Goal: Task Accomplishment & Management: Manage account settings

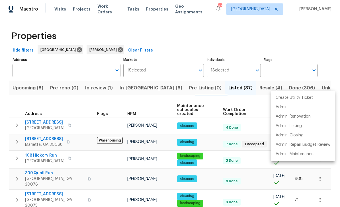
scroll to position [88, 0]
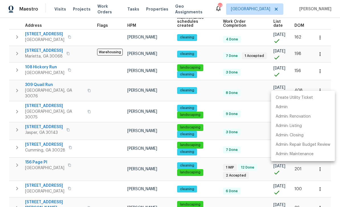
click at [4, 83] on div at bounding box center [170, 103] width 340 height 207
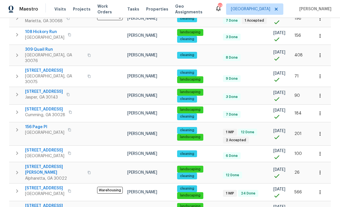
scroll to position [18, 0]
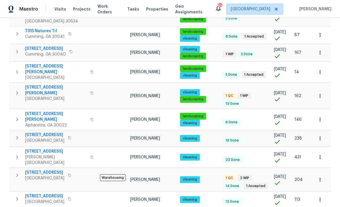
scroll to position [18, 0]
click at [36, 85] on span "294 Farm Ridge Dr NE" at bounding box center [56, 90] width 62 height 11
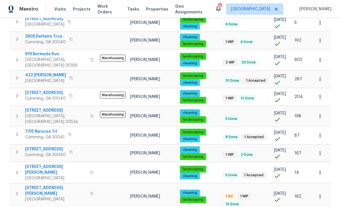
scroll to position [250, 0]
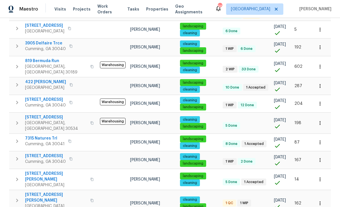
click at [41, 97] on span "2985 Whittier Way" at bounding box center [45, 100] width 41 height 6
click at [16, 99] on icon "button" at bounding box center [17, 102] width 7 height 7
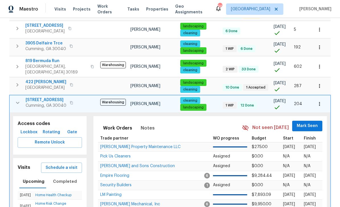
click at [73, 99] on button "button" at bounding box center [71, 103] width 7 height 8
click at [25, 129] on span "Lockbox" at bounding box center [29, 132] width 17 height 7
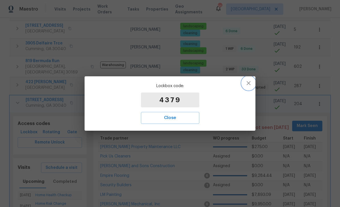
click at [249, 84] on icon "button" at bounding box center [248, 83] width 7 height 7
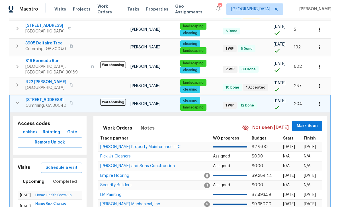
click at [38, 97] on span "2985 Whittier Way" at bounding box center [46, 100] width 41 height 6
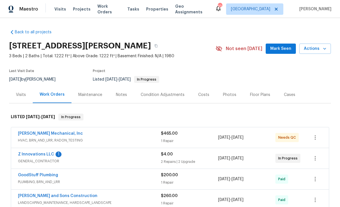
click at [30, 132] on link "[PERSON_NAME] Mechanical, Inc" at bounding box center [50, 134] width 65 height 4
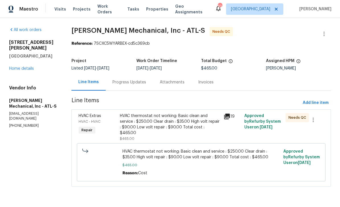
click at [92, 119] on div "HVAC Extras" at bounding box center [98, 116] width 38 height 6
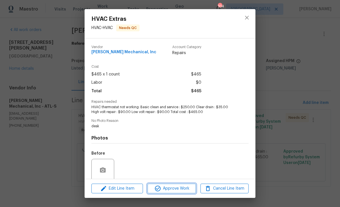
click at [158, 189] on icon "button" at bounding box center [158, 189] width 6 height 6
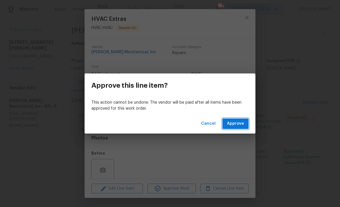
click at [244, 126] on button "Approve" at bounding box center [235, 124] width 26 height 11
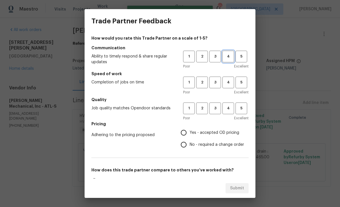
click at [231, 54] on span "4" at bounding box center [228, 56] width 11 height 7
click at [229, 82] on span "4" at bounding box center [228, 82] width 11 height 7
click at [232, 110] on span "4" at bounding box center [228, 108] width 11 height 7
click at [186, 132] on input "Yes - accepted OD pricing" at bounding box center [184, 133] width 12 height 12
radio input "true"
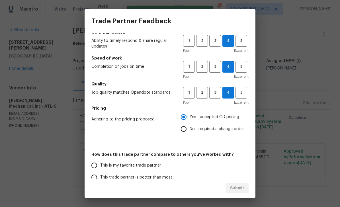
scroll to position [36, 0]
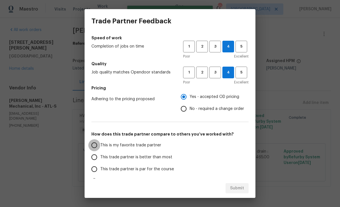
click at [93, 146] on input "This is my favorite trade partner" at bounding box center [94, 145] width 12 height 12
click at [240, 187] on span "Submit" at bounding box center [237, 188] width 14 height 7
radio input "true"
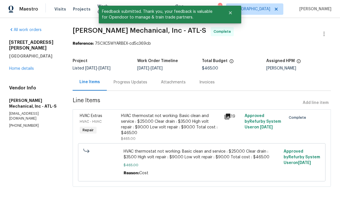
click at [17, 67] on link "Home details" at bounding box center [21, 69] width 25 height 4
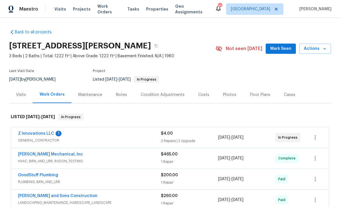
click at [26, 34] on link "Back to all projects" at bounding box center [36, 32] width 55 height 6
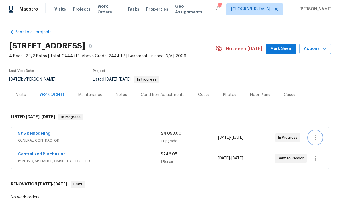
click at [317, 139] on icon "button" at bounding box center [315, 137] width 7 height 7
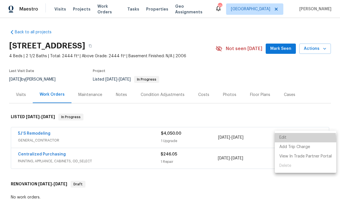
click at [296, 140] on li "Edit" at bounding box center [306, 137] width 62 height 9
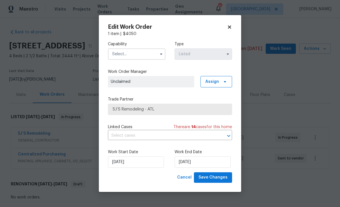
click at [150, 53] on input "text" at bounding box center [137, 53] width 58 height 11
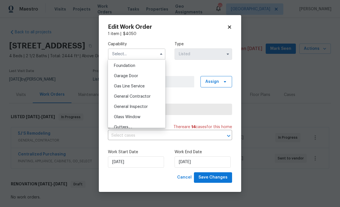
scroll to position [242, 0]
click at [152, 97] on div "General Contractor" at bounding box center [136, 96] width 55 height 10
type input "General Contractor"
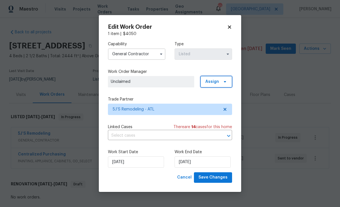
click at [216, 79] on span "Assign" at bounding box center [212, 82] width 14 height 6
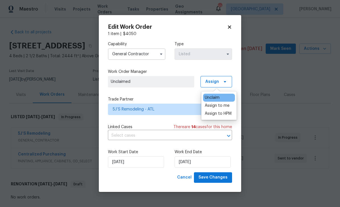
click at [228, 95] on div "Unclaim" at bounding box center [219, 98] width 32 height 8
click at [228, 105] on div "Assign to me" at bounding box center [217, 106] width 25 height 6
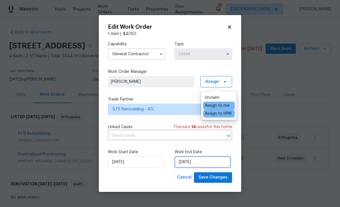
click at [218, 160] on input "9/5/2025" at bounding box center [203, 161] width 56 height 11
select select "8"
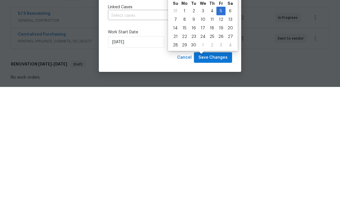
scroll to position [18, 0]
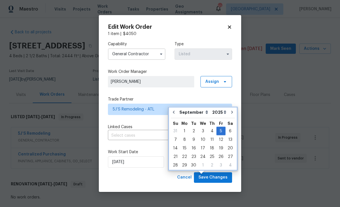
click at [232, 107] on button "Go to next month" at bounding box center [232, 112] width 9 height 11
type input "10/5/2025"
select select "9"
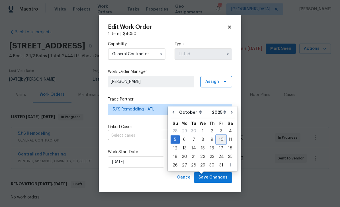
click at [221, 136] on div "10" at bounding box center [221, 140] width 9 height 8
type input "10/10/2025"
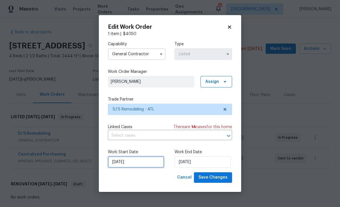
click at [153, 165] on input "8/26/2025" at bounding box center [136, 161] width 56 height 11
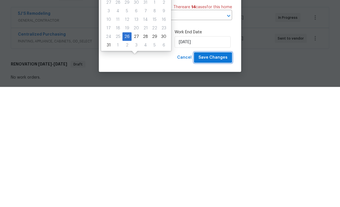
click at [226, 174] on span "Save Changes" at bounding box center [213, 177] width 29 height 7
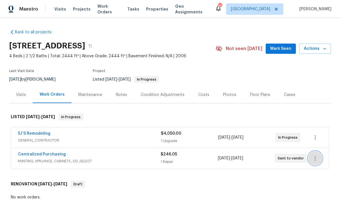
click at [320, 152] on button "button" at bounding box center [316, 159] width 14 height 14
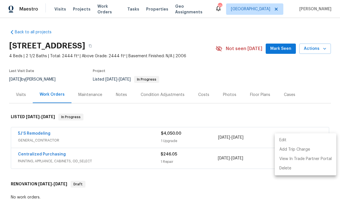
click at [334, 68] on div at bounding box center [170, 103] width 340 height 207
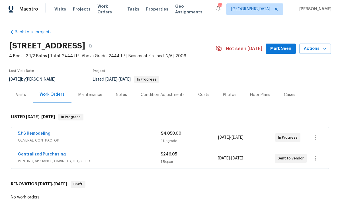
click at [284, 45] on span "Mark Seen" at bounding box center [280, 48] width 21 height 7
click at [29, 152] on link "Centralized Purchasing" at bounding box center [42, 154] width 48 height 4
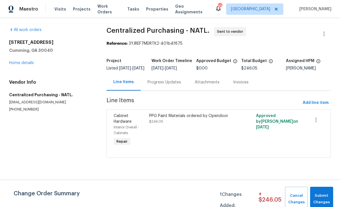
click at [122, 130] on span "Interior Overall - Cabinets" at bounding box center [127, 130] width 26 height 9
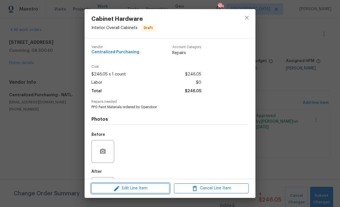
click at [156, 189] on span "Edit Line Item" at bounding box center [130, 188] width 75 height 7
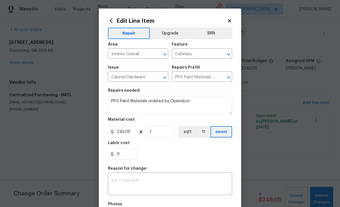
click at [175, 32] on button "Upgrade" at bounding box center [170, 33] width 41 height 11
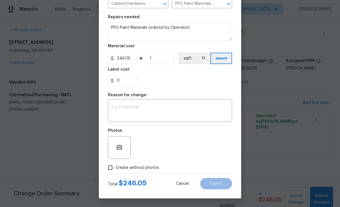
scroll to position [75, 0]
click at [190, 110] on textarea at bounding box center [169, 111] width 117 height 12
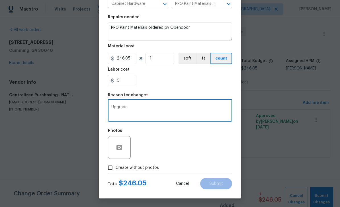
type textarea "Upgrade"
click at [112, 168] on input "Create without photos" at bounding box center [110, 167] width 11 height 11
checkbox input "true"
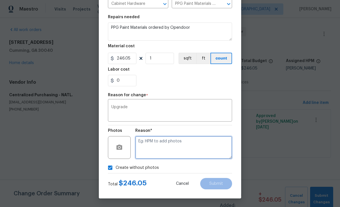
click at [177, 146] on textarea at bounding box center [183, 147] width 97 height 23
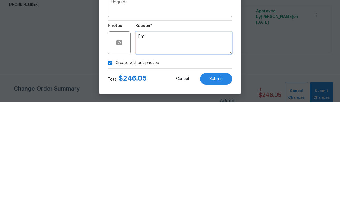
type textarea "Pm"
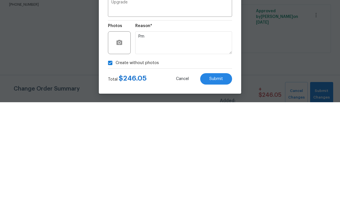
click at [217, 182] on span "Submit" at bounding box center [216, 184] width 14 height 4
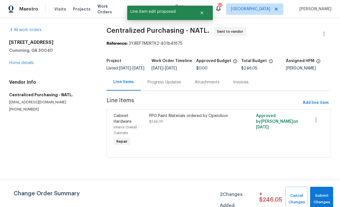
scroll to position [0, 0]
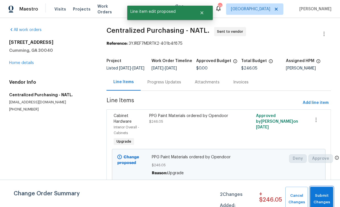
click at [326, 198] on span "Submit Changes" at bounding box center [321, 199] width 17 height 13
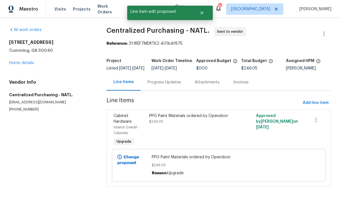
click at [21, 64] on link "Home details" at bounding box center [21, 63] width 25 height 4
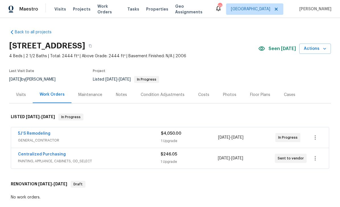
click at [26, 134] on link "5J’S Remodeling" at bounding box center [34, 134] width 32 height 4
